Goal: Use online tool/utility: Utilize a website feature to perform a specific function

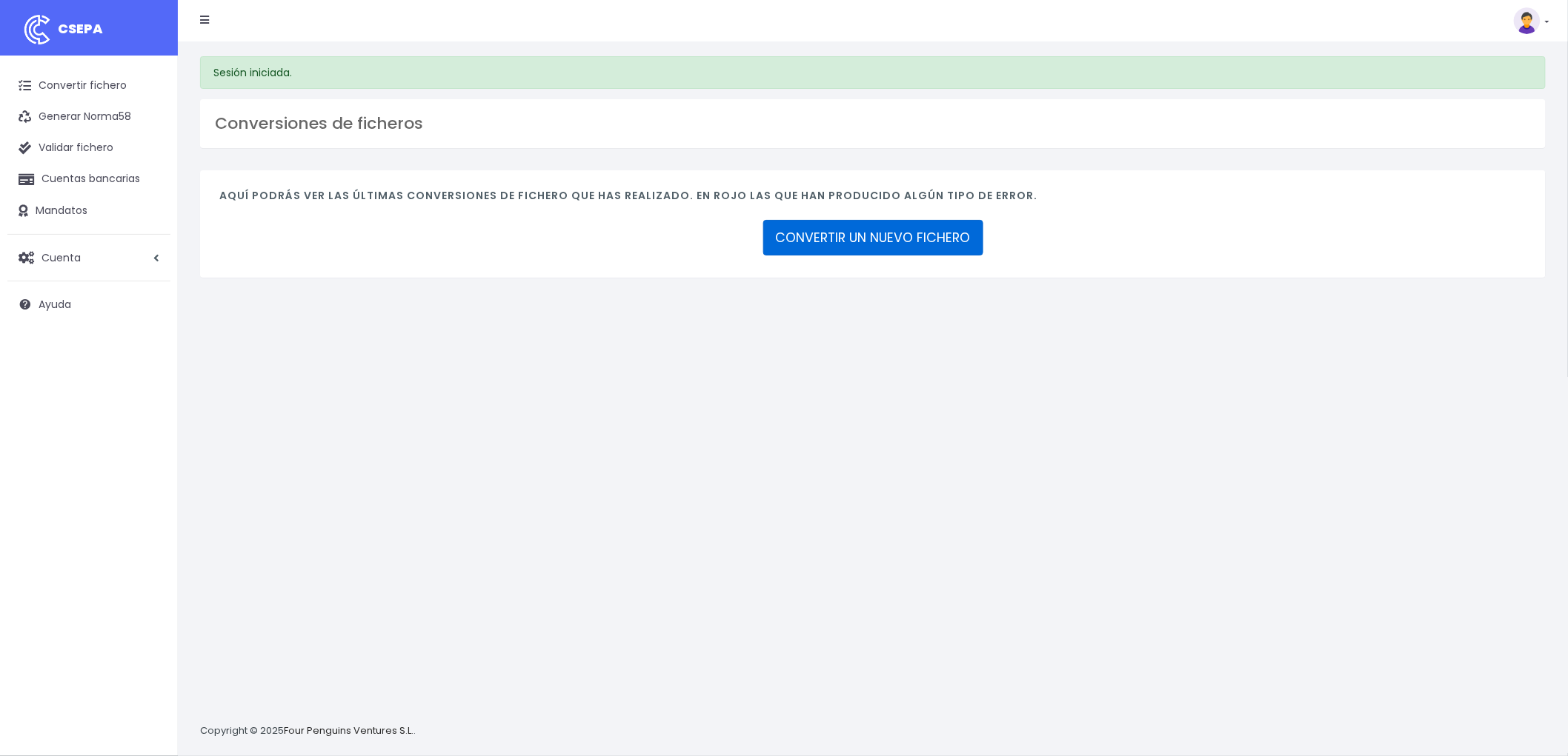
click at [921, 237] on link "CONVERTIR UN NUEVO FICHERO" at bounding box center [873, 238] width 220 height 36
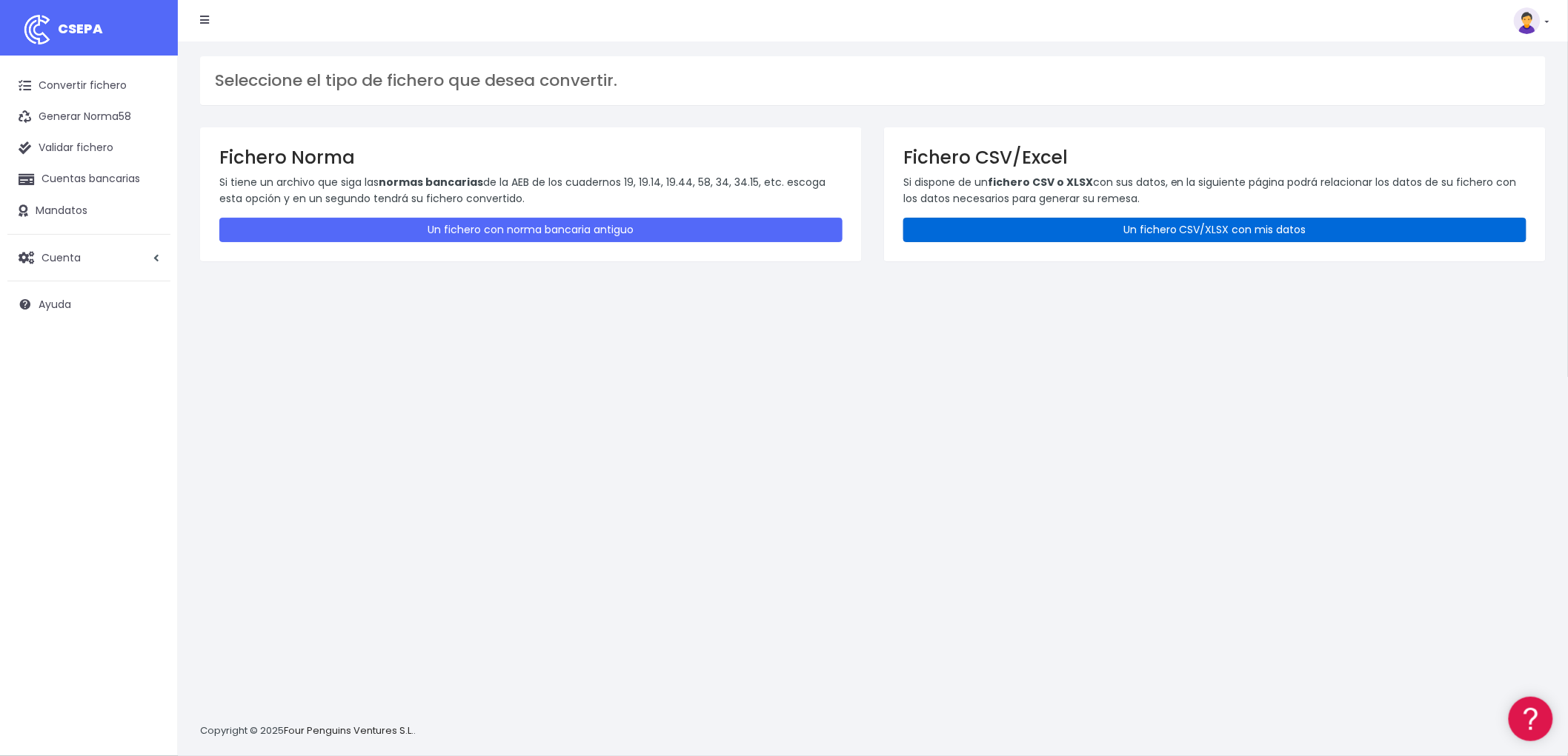
click at [1161, 223] on link "Un fichero CSV/XLSX con mis datos" at bounding box center [1215, 229] width 623 height 24
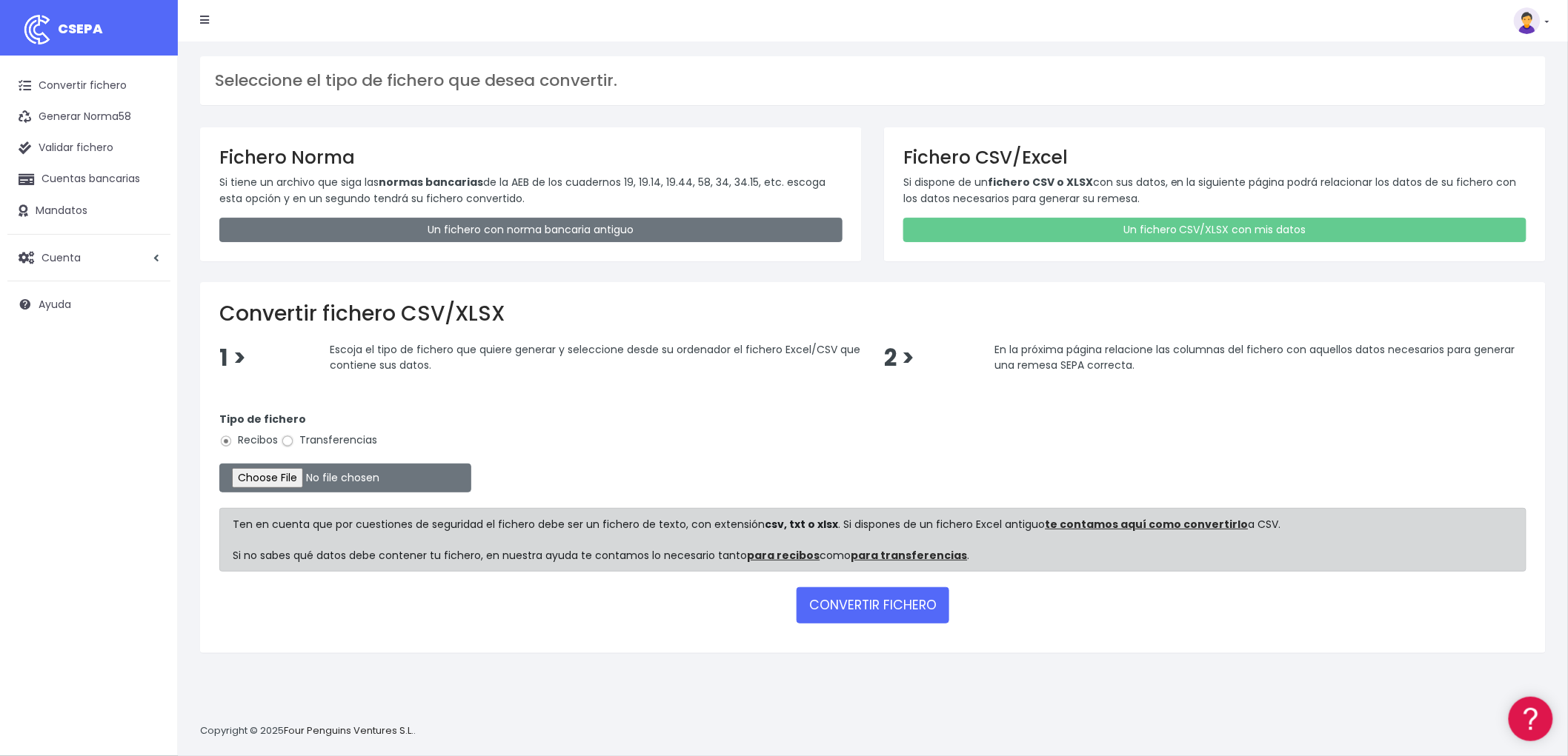
click at [291, 441] on input "Transferencias" at bounding box center [287, 441] width 13 height 13
radio input "true"
click at [289, 475] on input "file" at bounding box center [346, 478] width 252 height 29
type input "C:\fakepath\REMESA TRF BYA.csv"
click at [888, 602] on button "CONVERTIR FICHERO" at bounding box center [873, 605] width 153 height 36
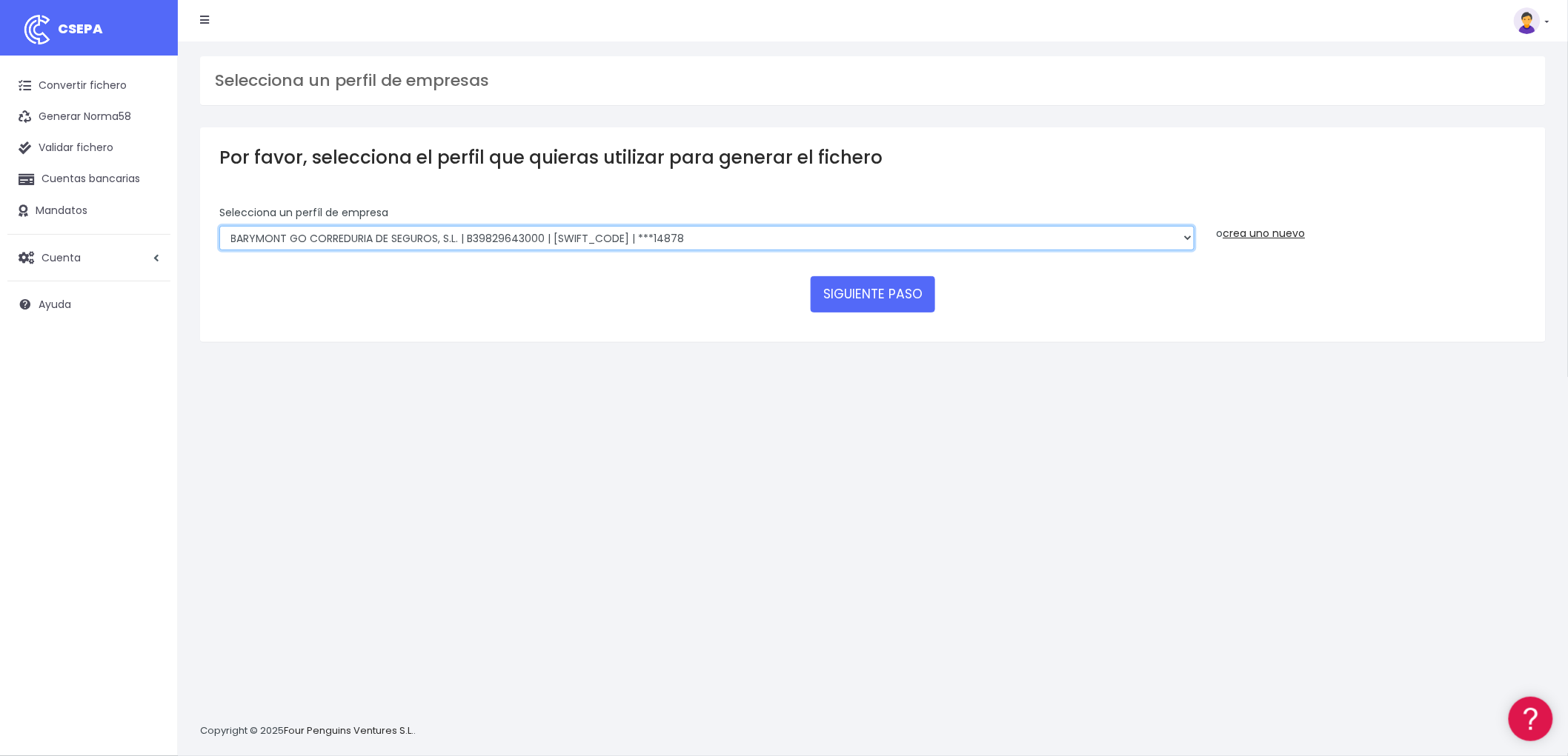
click at [1184, 242] on select "BARYMONT GO CORREDURIA DE SEGUROS, S.L. | B39829643000 | BSABESBBXXX | ***14878…" at bounding box center [707, 238] width 975 height 25
select select "1549"
click at [219, 226] on select "BARYMONT GO CORREDURIA DE SEGUROS, S.L. | B39829643000 | BSABESBBXXX | ***14878…" at bounding box center [707, 238] width 975 height 25
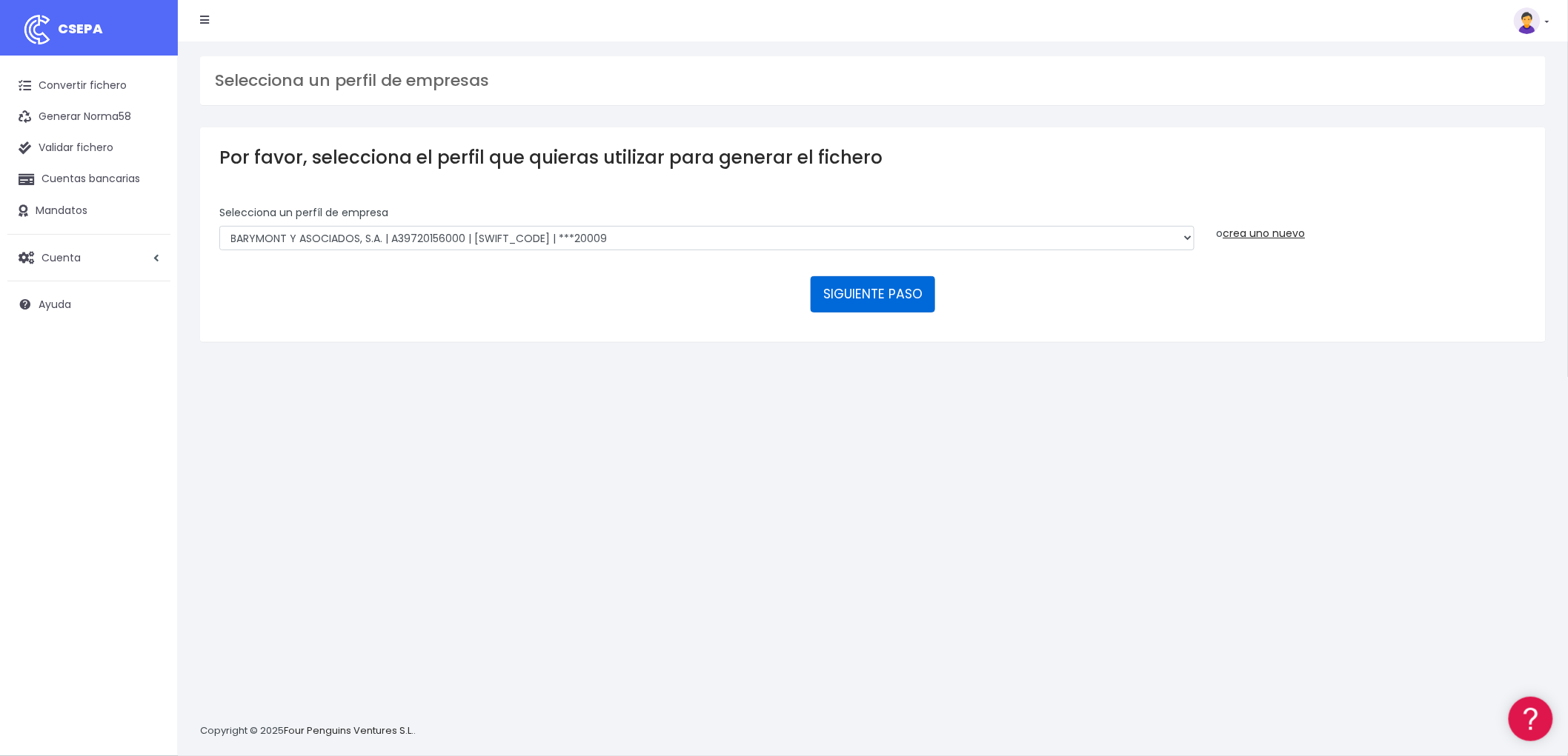
click at [913, 292] on button "SIGUIENTE PASO" at bounding box center [873, 294] width 125 height 36
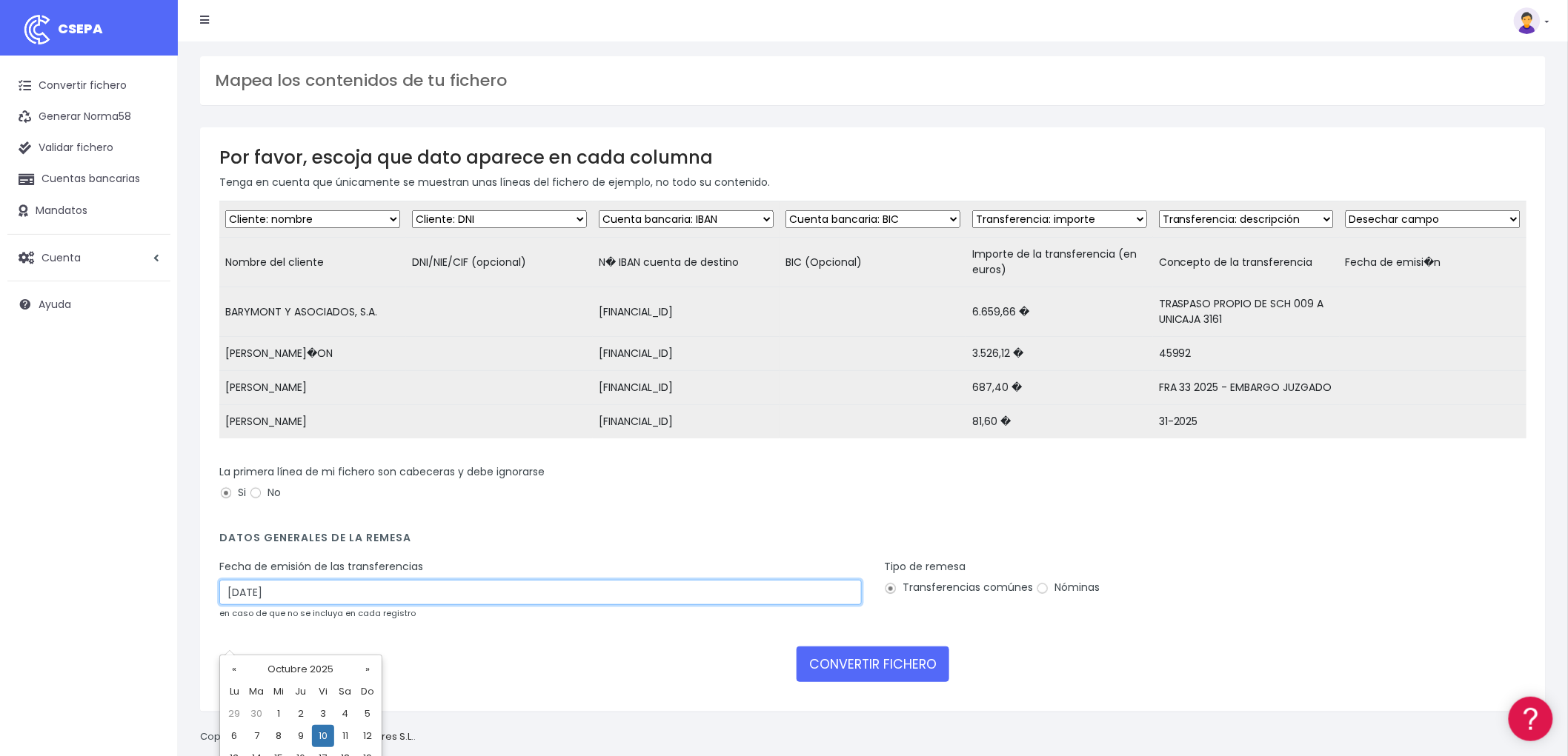
click at [326, 605] on input "10/10/2025" at bounding box center [541, 593] width 643 height 25
click at [279, 739] on td "8" at bounding box center [279, 736] width 23 height 23
type input "08/10/2025"
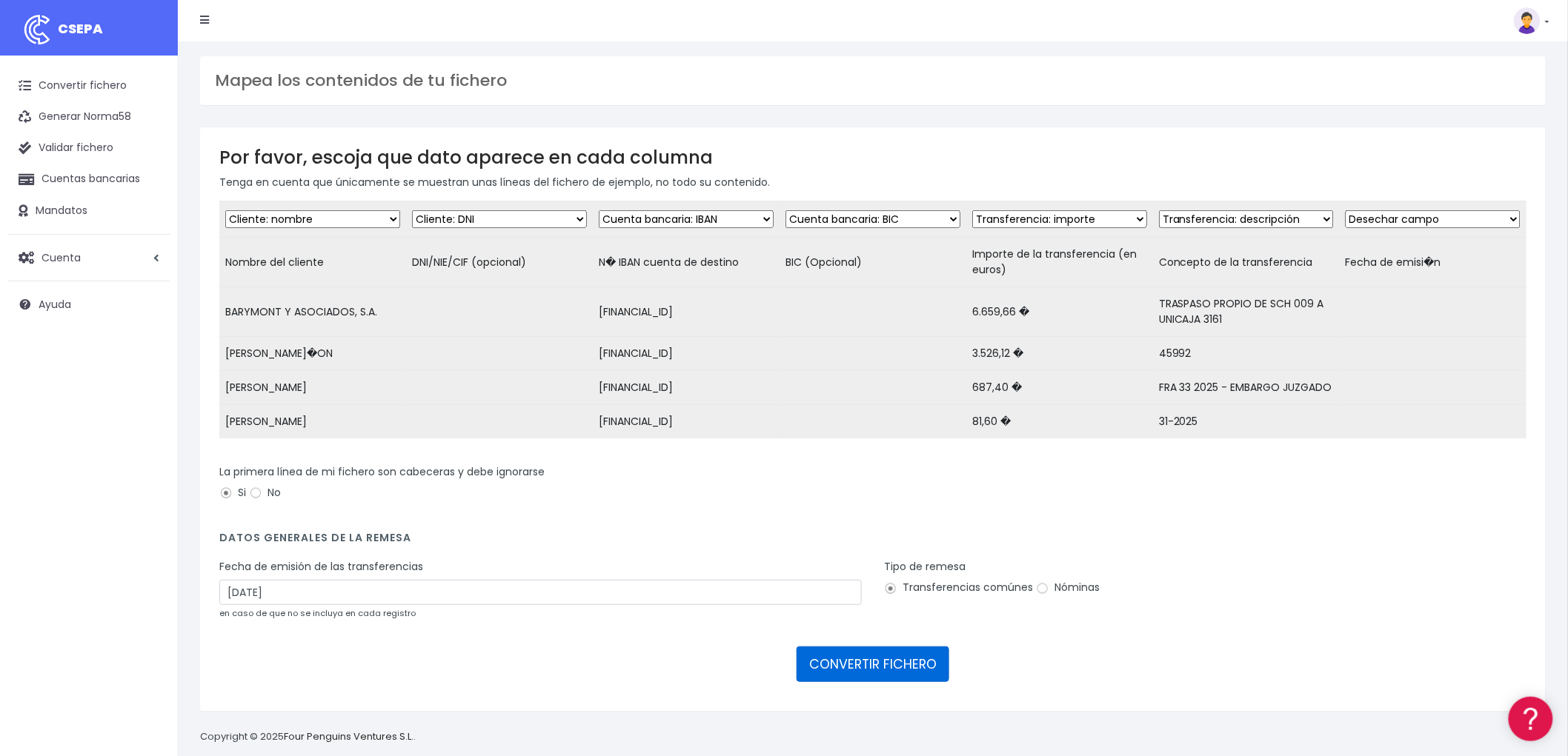
click at [907, 682] on button "CONVERTIR FICHERO" at bounding box center [873, 664] width 153 height 36
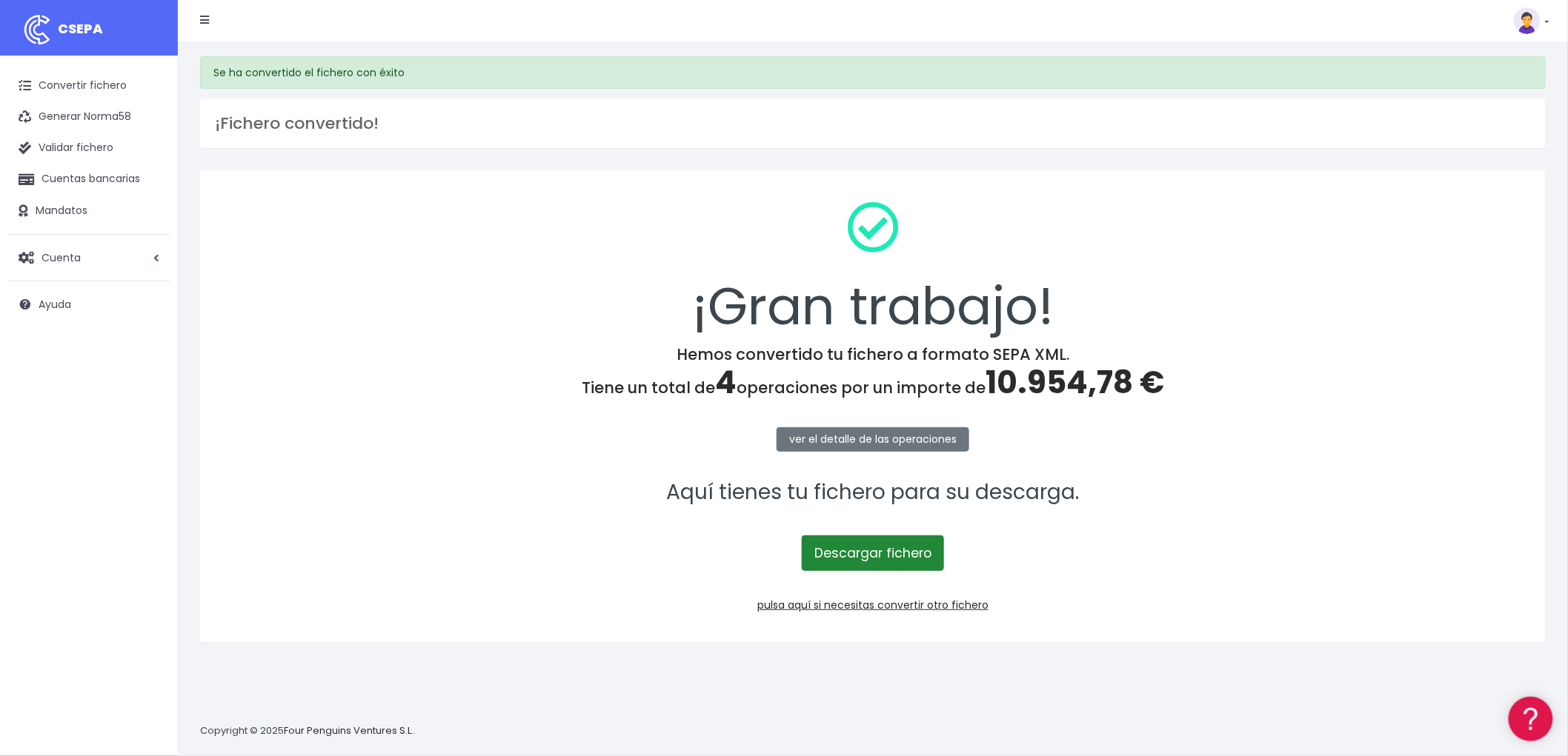
click at [862, 558] on link "Descargar fichero" at bounding box center [873, 554] width 142 height 36
click at [1527, 19] on img at bounding box center [1528, 21] width 26 height 26
click at [1463, 94] on link "Facturación" at bounding box center [1497, 92] width 102 height 27
